Goal: Register for event/course

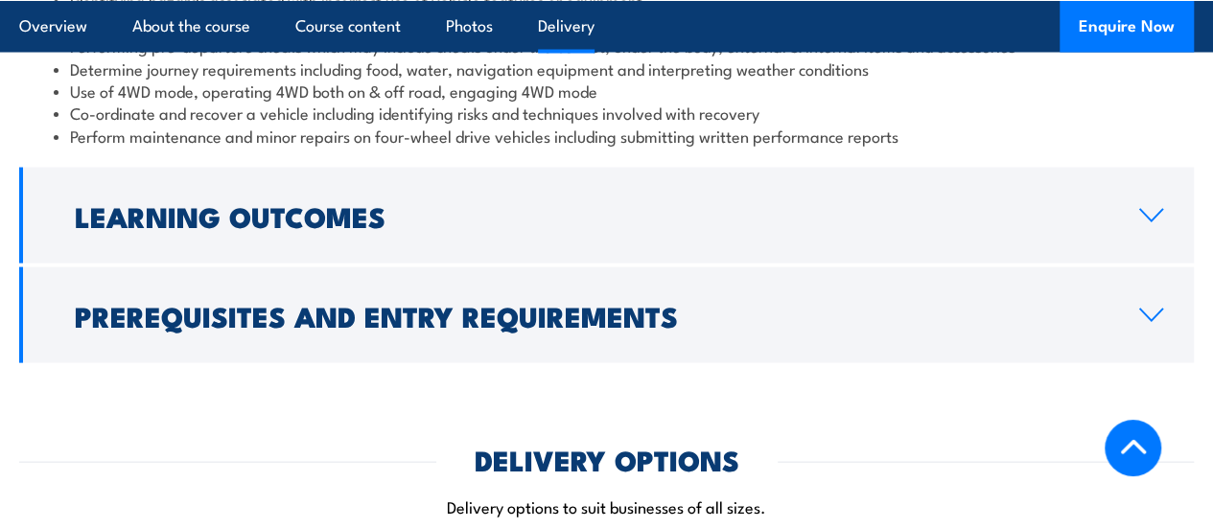
scroll to position [2553, 0]
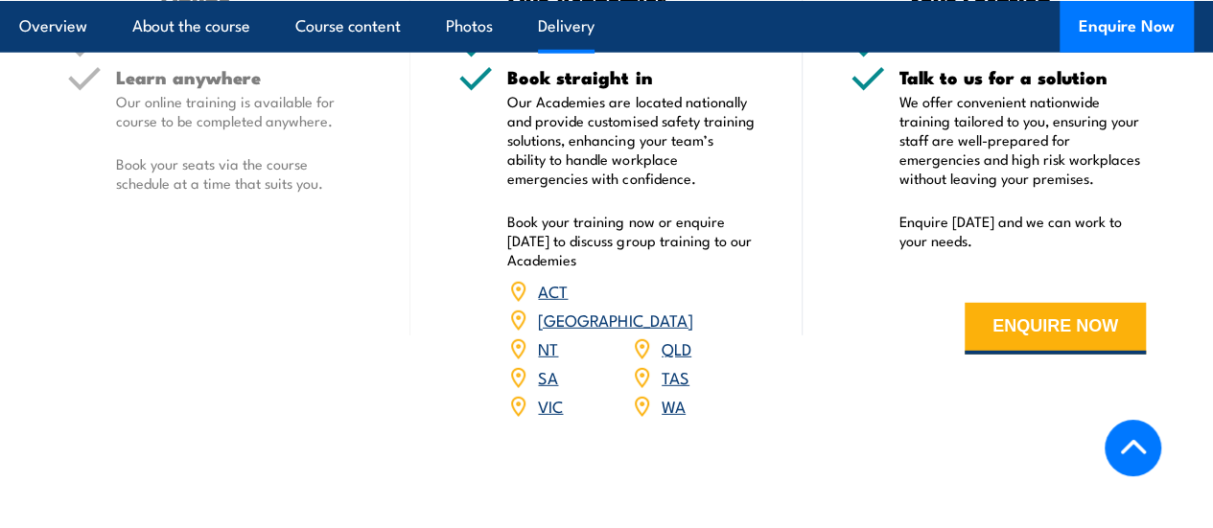
click at [666, 417] on link "WA" at bounding box center [674, 405] width 24 height 23
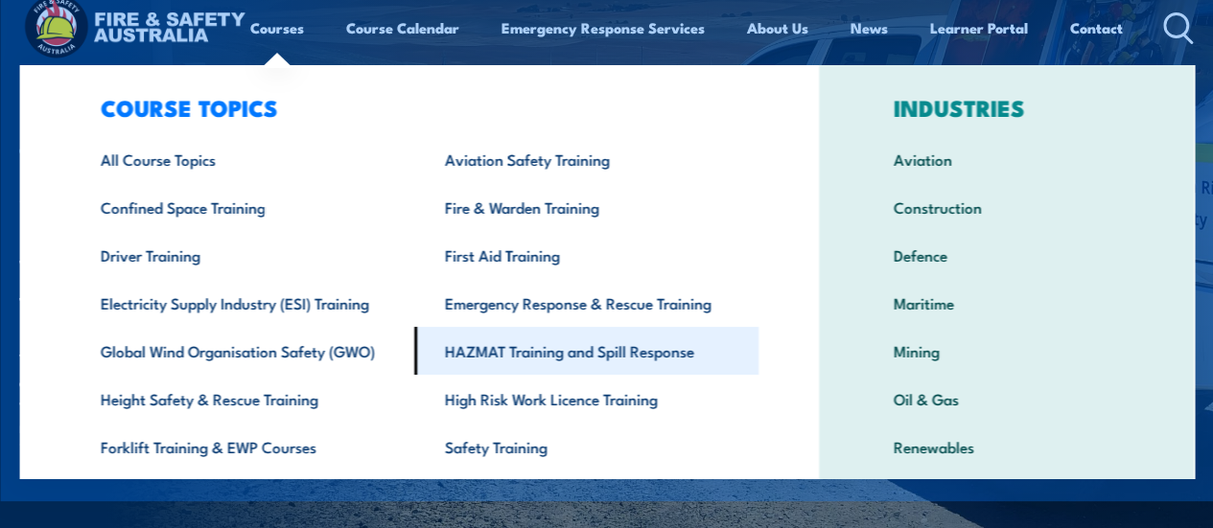
scroll to position [21, 0]
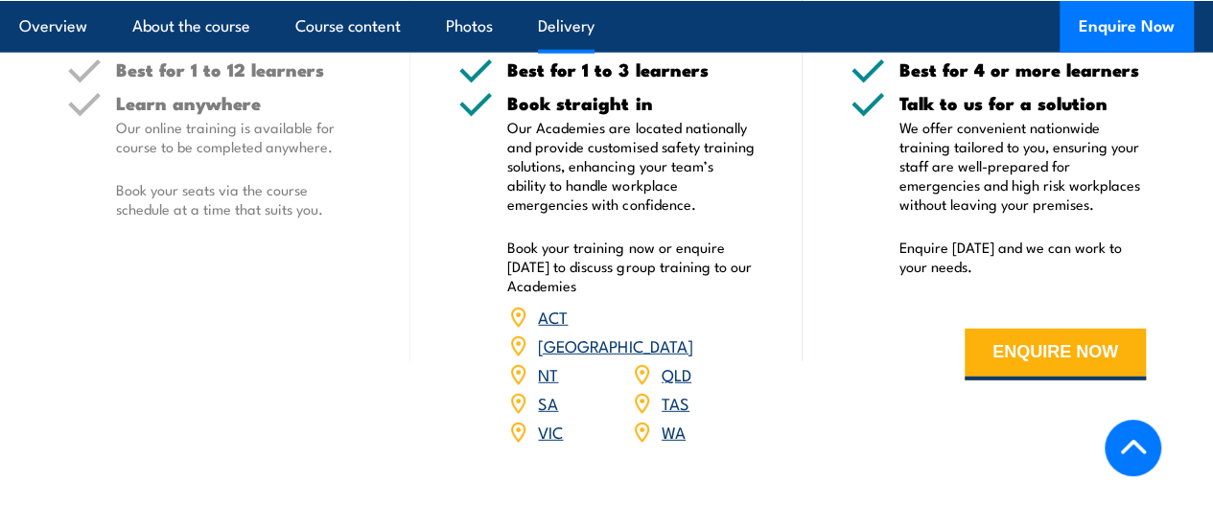
scroll to position [2553, 0]
